Goal: Task Accomplishment & Management: Complete application form

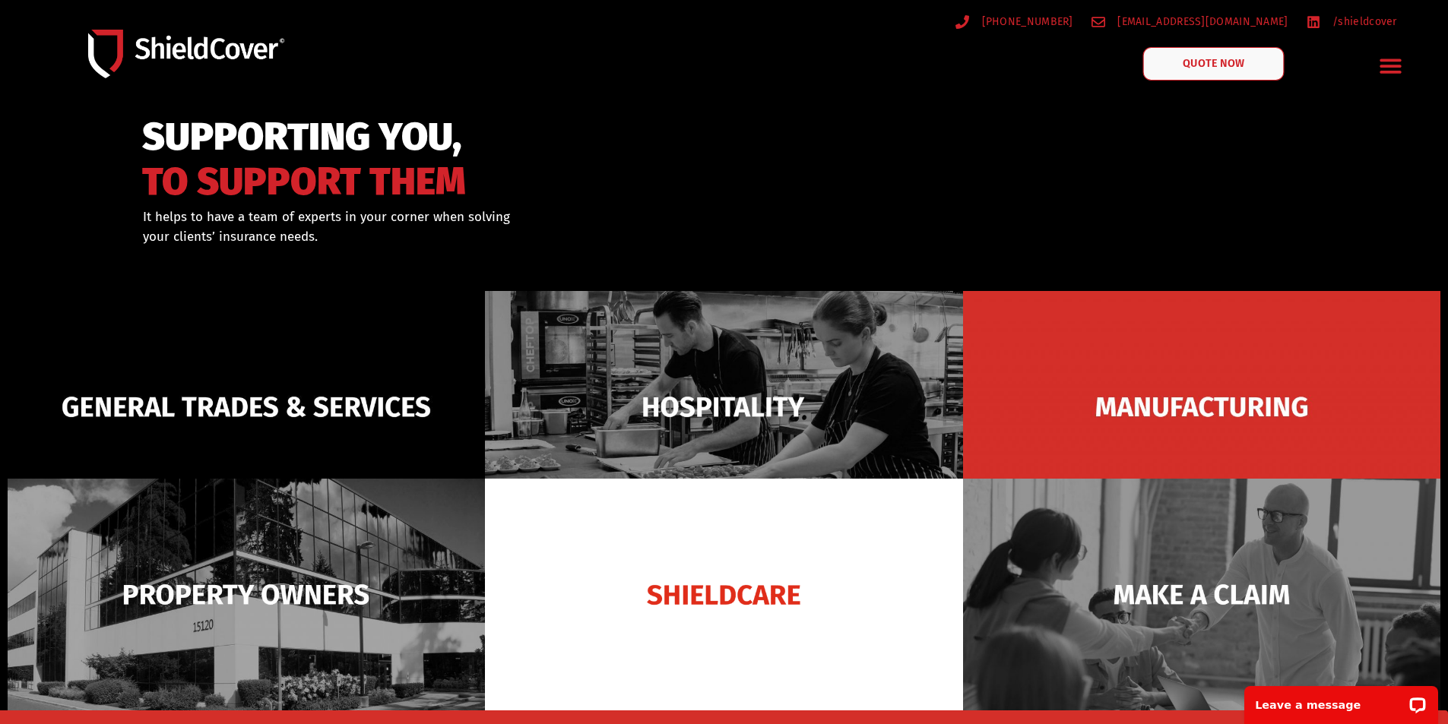
click at [1179, 71] on link "QUOTE NOW" at bounding box center [1212, 63] width 141 height 33
